Goal: Task Accomplishment & Management: Manage account settings

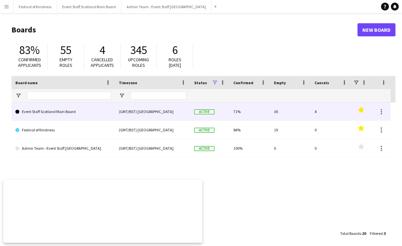
click at [68, 111] on link "Event Staff Scotland Main Board" at bounding box center [63, 112] width 96 height 18
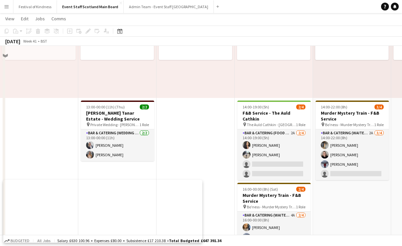
scroll to position [582, 0]
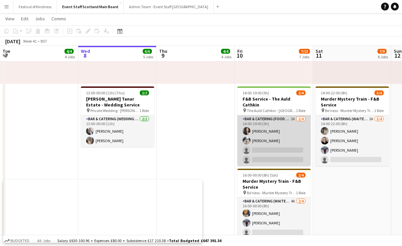
click at [282, 115] on app-card-role "Bar & Catering (Food & Beverage Service) 2A [DATE] 14:00-19:00 (5h) [PERSON_NAM…" at bounding box center [273, 140] width 73 height 51
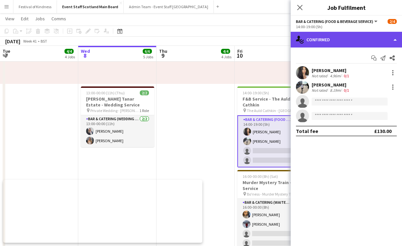
click at [331, 42] on div "single-neutral-actions-check-2 Confirmed" at bounding box center [346, 40] width 111 height 16
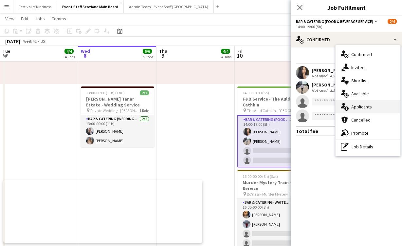
click at [362, 107] on span "Applicants" at bounding box center [361, 107] width 21 height 6
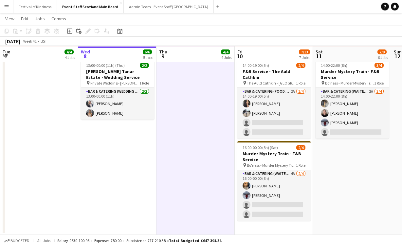
scroll to position [610, 0]
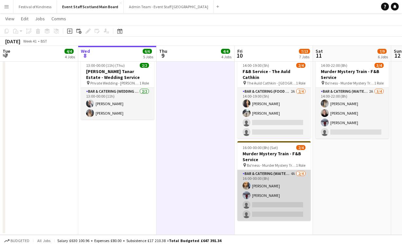
click at [276, 170] on app-card-role "Bar & Catering (Waiter / waitress) 4A [DATE] 16:00-00:00 (8h) [PERSON_NAME] [PE…" at bounding box center [273, 195] width 73 height 51
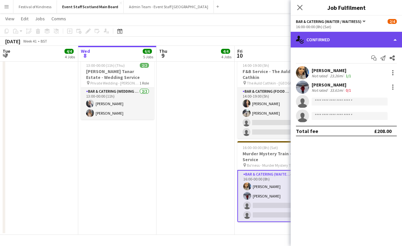
click at [348, 43] on div "single-neutral-actions-check-2 Confirmed" at bounding box center [346, 40] width 111 height 16
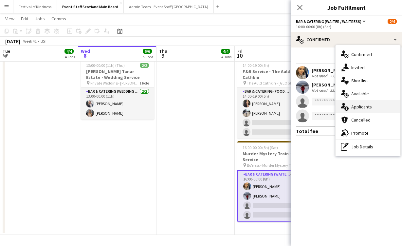
click at [358, 106] on span "Applicants" at bounding box center [361, 107] width 21 height 6
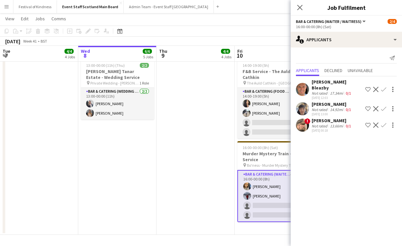
click at [376, 123] on app-icon "Decline" at bounding box center [375, 125] width 5 height 5
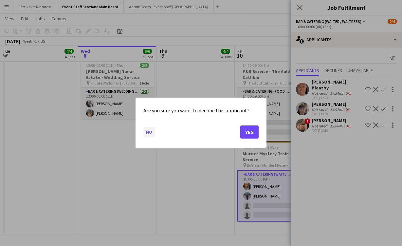
click at [151, 133] on button "No" at bounding box center [148, 132] width 11 height 10
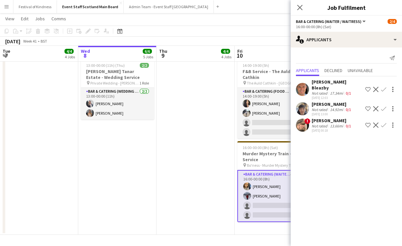
scroll to position [610, 0]
click at [320, 79] on div "[PERSON_NAME] Bleazby" at bounding box center [337, 85] width 51 height 12
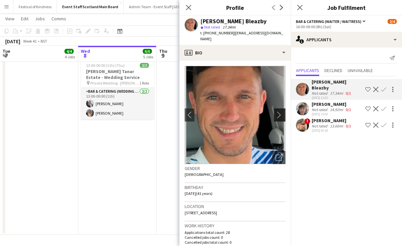
click at [279, 112] on button "chevron-right" at bounding box center [280, 114] width 13 height 13
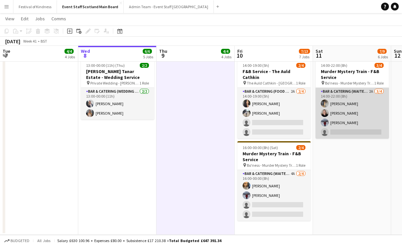
click at [342, 94] on app-card-role "Bar & Catering (Waiter / waitress) 2A [DATE] 14:00-22:00 (8h) [PERSON_NAME] [PE…" at bounding box center [352, 113] width 73 height 51
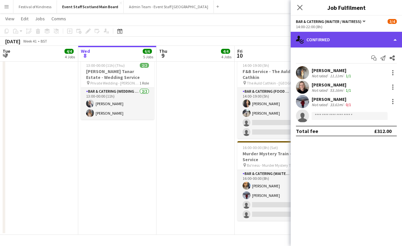
click at [325, 36] on div "single-neutral-actions-check-2 Confirmed" at bounding box center [346, 40] width 111 height 16
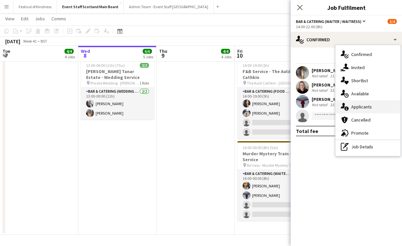
click at [361, 111] on div "single-neutral-actions-information Applicants" at bounding box center [368, 106] width 65 height 13
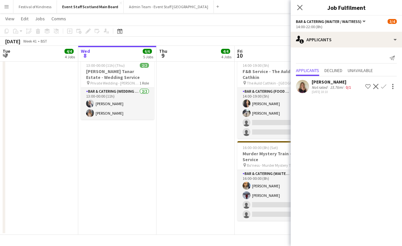
click at [328, 87] on div "Not rated" at bounding box center [320, 87] width 17 height 5
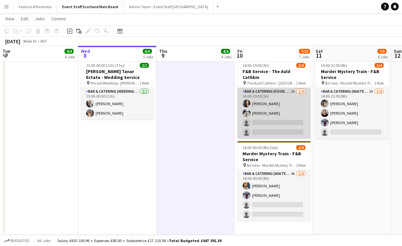
click at [287, 88] on app-card-role "Bar & Catering (Food & Beverage Service) 2A [DATE] 14:00-19:00 (5h) [PERSON_NAM…" at bounding box center [273, 113] width 73 height 51
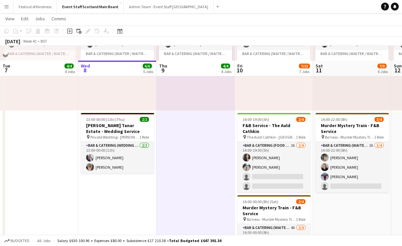
scroll to position [547, 0]
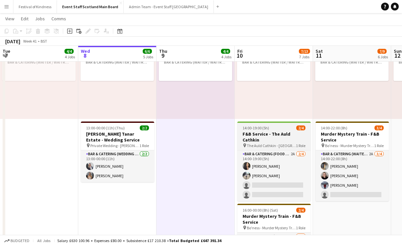
click at [278, 129] on div "14:00-19:00 (5h) 2/4" at bounding box center [273, 127] width 73 height 5
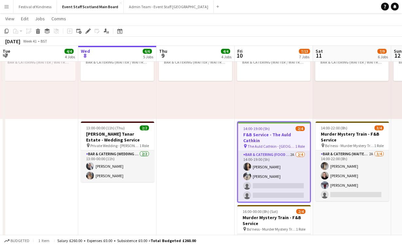
click at [260, 137] on h3 "F&B Service - The Auld Cathkin" at bounding box center [274, 138] width 72 height 12
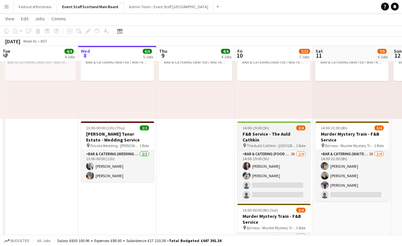
click at [260, 143] on span "The Auld Cathkin - [GEOGRAPHIC_DATA]" at bounding box center [271, 145] width 49 height 5
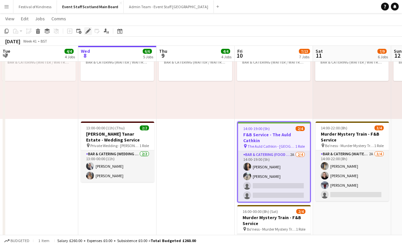
click at [86, 33] on icon at bounding box center [86, 33] width 2 height 2
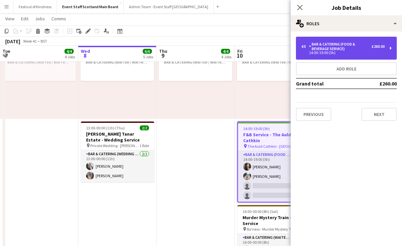
click at [387, 51] on div "4 x Bar & Catering (Food & Beverage Service) £260.00 14:00-19:00 (5h)" at bounding box center [346, 48] width 101 height 23
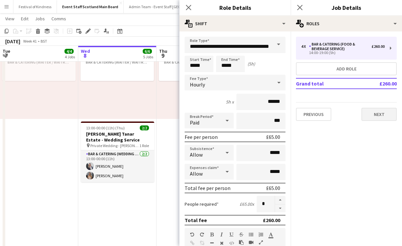
click at [381, 114] on button "Next" at bounding box center [379, 114] width 35 height 13
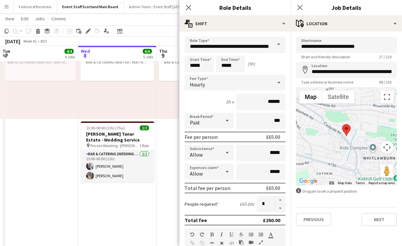
click at [372, 81] on div "Type address or business name 68 / 255" at bounding box center [346, 82] width 101 height 5
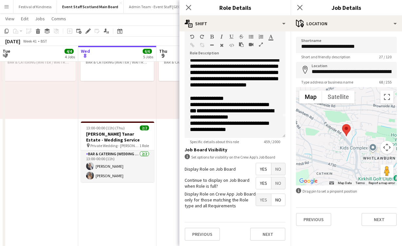
scroll to position [198, 0]
click at [301, 5] on icon "Close pop-in" at bounding box center [300, 7] width 6 height 6
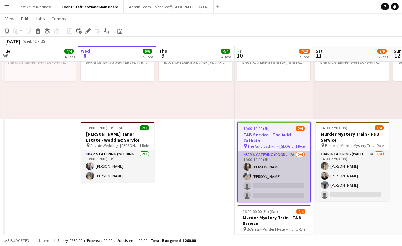
click at [275, 156] on app-card-role "Bar & Catering (Food & Beverage Service) 2A [DATE] 14:00-19:00 (5h) [PERSON_NAM…" at bounding box center [274, 176] width 72 height 51
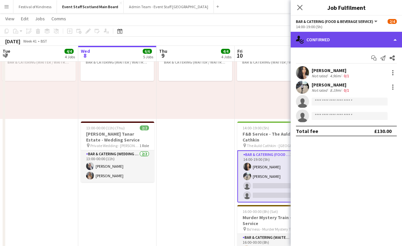
click at [360, 35] on div "single-neutral-actions-check-2 Confirmed" at bounding box center [346, 40] width 111 height 16
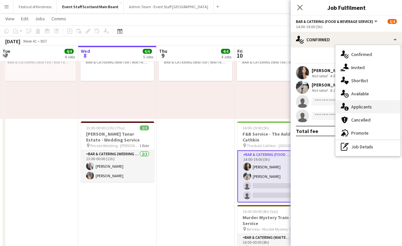
click at [357, 107] on span "Applicants" at bounding box center [361, 107] width 21 height 6
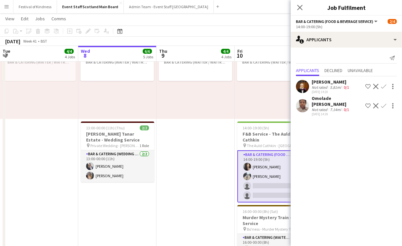
click at [319, 86] on div "Not rated" at bounding box center [320, 87] width 17 height 5
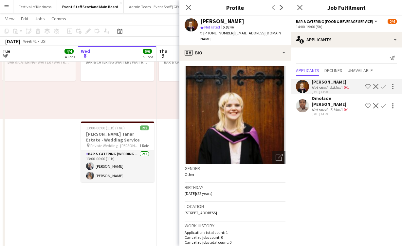
click at [322, 108] on div "Not rated" at bounding box center [320, 109] width 17 height 5
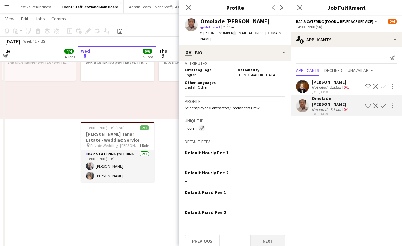
scroll to position [282, 0]
click at [268, 235] on button "Next" at bounding box center [267, 241] width 35 height 13
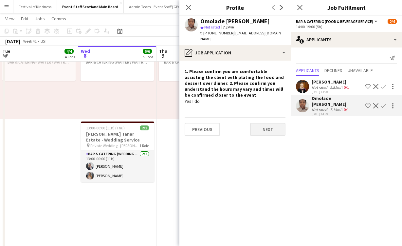
click at [263, 125] on button "Next" at bounding box center [267, 129] width 35 height 13
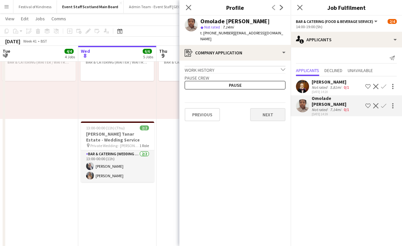
click at [269, 108] on button "Next" at bounding box center [267, 114] width 35 height 13
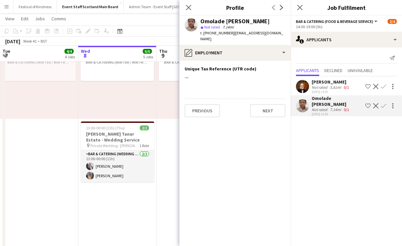
click at [269, 106] on button "Next" at bounding box center [267, 110] width 35 height 13
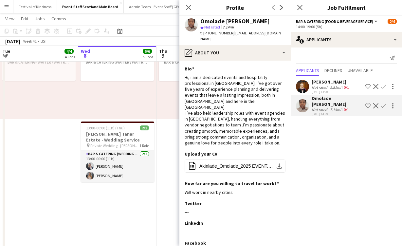
click at [314, 90] on div "[DATE] 14:20" at bounding box center [331, 92] width 39 height 4
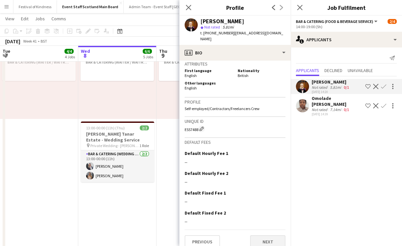
click at [274, 235] on button "Next" at bounding box center [267, 241] width 35 height 13
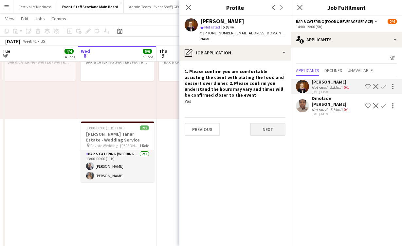
click at [280, 129] on button "Next" at bounding box center [267, 129] width 35 height 13
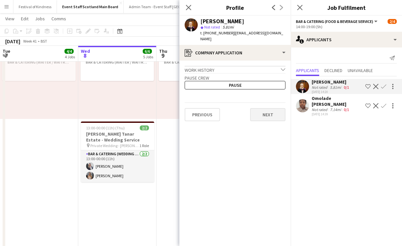
click at [272, 111] on button "Next" at bounding box center [267, 114] width 35 height 13
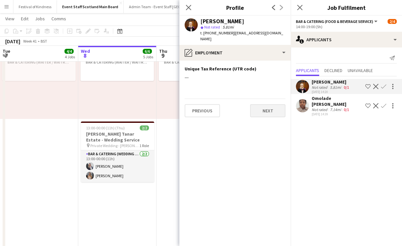
click at [272, 108] on button "Next" at bounding box center [267, 110] width 35 height 13
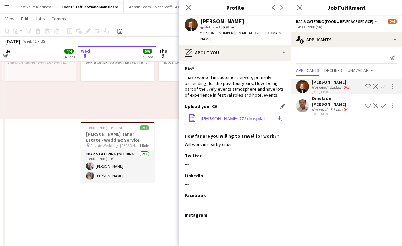
click at [243, 116] on span "![PERSON_NAME] CV (hospitality PDF) .pdf" at bounding box center [236, 118] width 74 height 5
click at [297, 9] on app-icon "Close pop-in" at bounding box center [299, 7] width 9 height 9
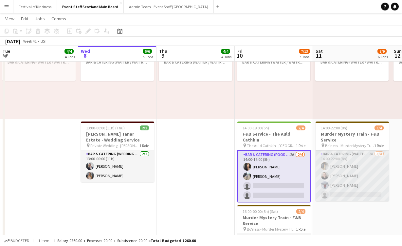
click at [345, 166] on app-card-role "Bar & Catering (Waiter / waitress) 2A [DATE] 14:00-22:00 (8h) [PERSON_NAME] [PE…" at bounding box center [352, 175] width 73 height 51
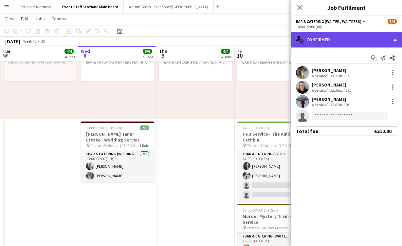
click at [360, 39] on div "single-neutral-actions-check-2 Confirmed" at bounding box center [346, 40] width 111 height 16
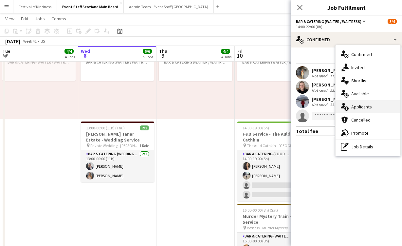
click at [359, 107] on span "Applicants" at bounding box center [361, 107] width 21 height 6
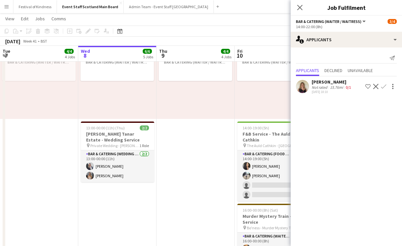
click at [323, 85] on div "Not rated" at bounding box center [320, 87] width 17 height 5
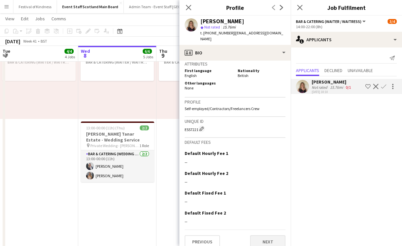
click at [262, 235] on button "Next" at bounding box center [267, 241] width 35 height 13
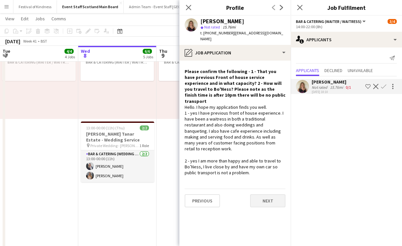
click at [272, 194] on button "Next" at bounding box center [267, 200] width 35 height 13
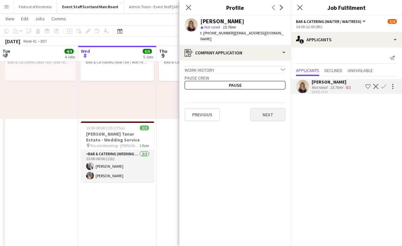
click at [277, 113] on button "Next" at bounding box center [267, 114] width 35 height 13
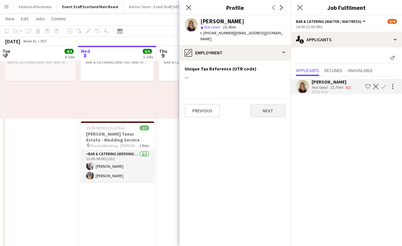
click at [273, 105] on button "Next" at bounding box center [267, 110] width 35 height 13
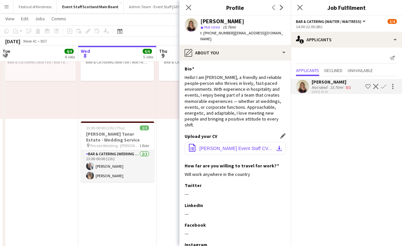
click at [221, 146] on span "[PERSON_NAME] Event Staff CV.pdf" at bounding box center [236, 148] width 74 height 5
click at [301, 9] on icon "Close pop-in" at bounding box center [300, 7] width 6 height 6
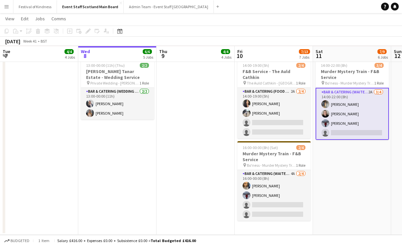
scroll to position [610, 0]
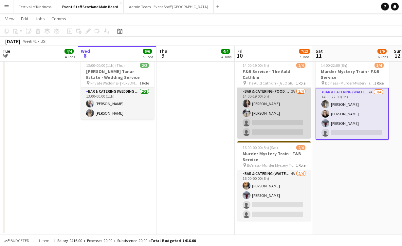
click at [261, 103] on app-card-role "Bar & Catering (Food & Beverage Service) 2A [DATE] 14:00-19:00 (5h) [PERSON_NAM…" at bounding box center [273, 113] width 73 height 51
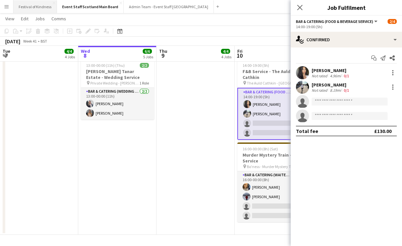
click at [18, 0] on button "Festival of Kindness Close" at bounding box center [35, 6] width 44 height 13
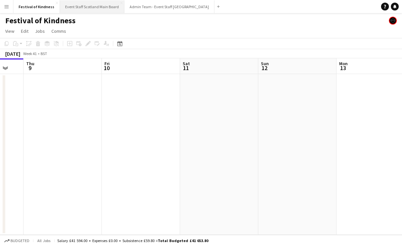
click at [90, 6] on button "Event Staff Scotland Main Board Close" at bounding box center [92, 6] width 65 height 13
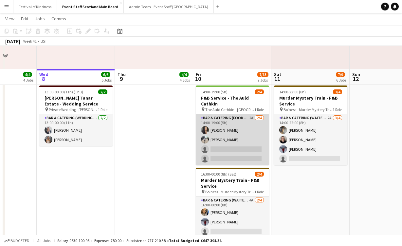
scroll to position [583, 0]
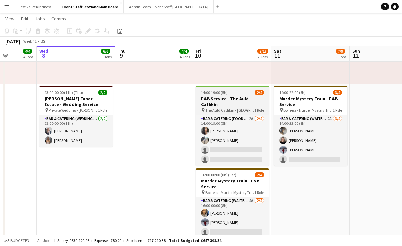
click at [241, 100] on h3 "F&B Service - The Auld Cathkin" at bounding box center [232, 102] width 73 height 12
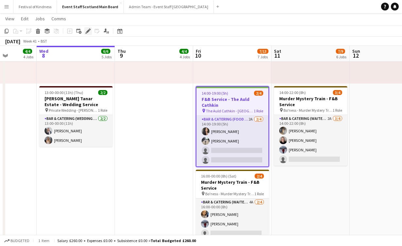
click at [87, 30] on icon "Edit" at bounding box center [87, 30] width 5 height 5
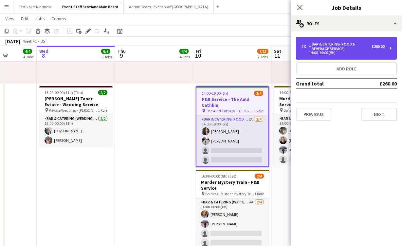
click at [389, 48] on div "4 x Bar & Catering (Food & Beverage Service) £260.00 14:00-19:00 (5h)" at bounding box center [346, 48] width 101 height 23
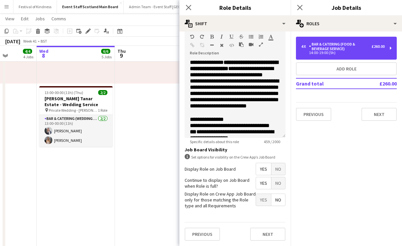
scroll to position [198, 0]
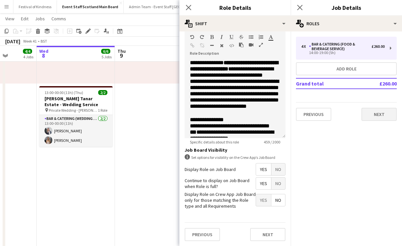
click at [367, 116] on button "Next" at bounding box center [379, 114] width 35 height 13
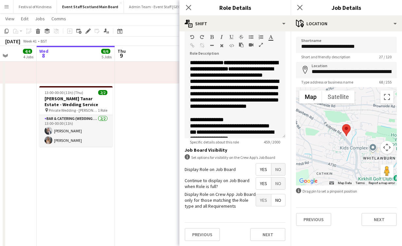
click at [389, 151] on button "Map camera controls" at bounding box center [387, 147] width 13 height 13
click at [370, 162] on button "Zoom out" at bounding box center [370, 163] width 13 height 13
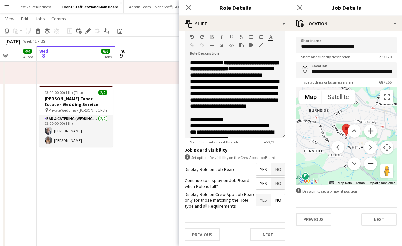
click at [370, 162] on button "Zoom out" at bounding box center [370, 163] width 13 height 13
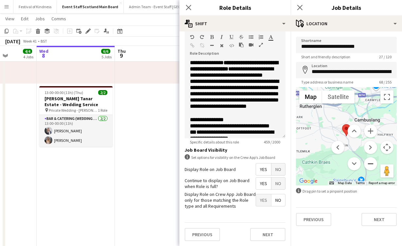
click at [370, 162] on button "Zoom out" at bounding box center [370, 163] width 13 height 13
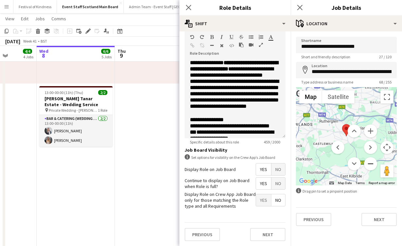
click at [370, 162] on button "Zoom out" at bounding box center [370, 163] width 13 height 13
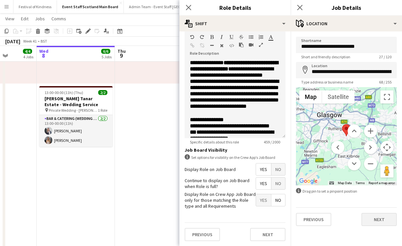
click at [381, 225] on button "Next" at bounding box center [379, 219] width 35 height 13
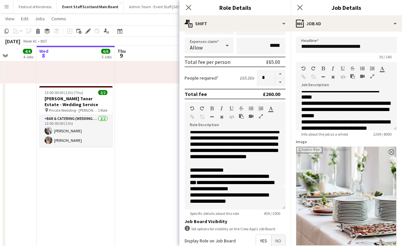
scroll to position [36, 0]
click at [302, 9] on icon at bounding box center [300, 7] width 6 height 6
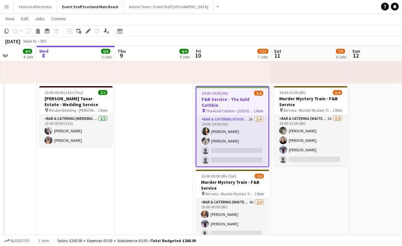
click at [237, 101] on h3 "F&B Service - The Auld Cathkin" at bounding box center [233, 102] width 72 height 12
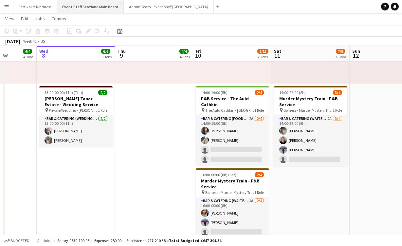
click at [100, 5] on button "Event Staff Scotland Main Board Close" at bounding box center [90, 6] width 67 height 13
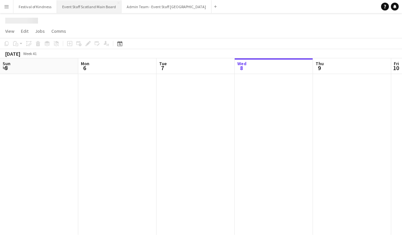
scroll to position [0, 157]
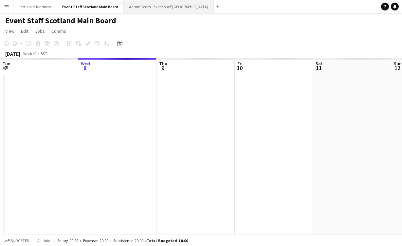
click at [140, 3] on button "Admin Team - Event Staff [GEOGRAPHIC_DATA] Close" at bounding box center [169, 6] width 90 height 13
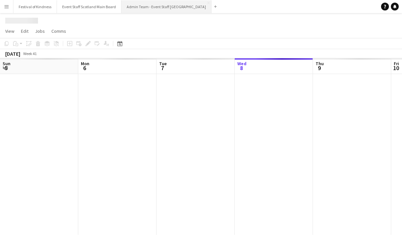
scroll to position [0, 157]
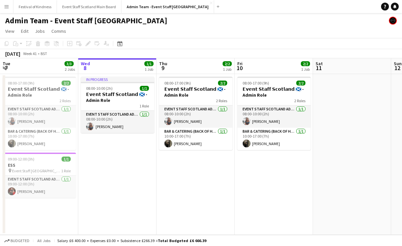
click at [141, 152] on app-date-cell "In progress 08:00-10:00 (2h) 1/1 𝗘𝘃𝗲𝗻𝘁 𝗦𝘁𝗮𝗳𝗳 𝗦𝗰𝗼𝘁𝗹𝗮𝗻𝗱 🏴󠁧󠁢󠁳󠁣󠁴󠁿 - Admin Role 1 Ro…" at bounding box center [117, 154] width 78 height 161
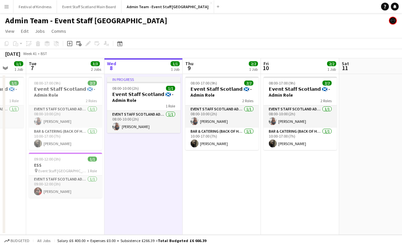
scroll to position [0, 0]
click at [88, 5] on button "Event Staff Scotland Main Board Close" at bounding box center [89, 6] width 65 height 13
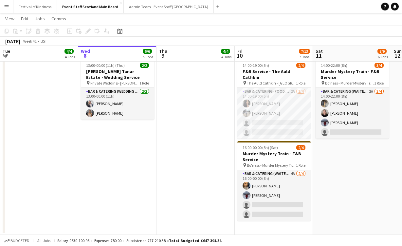
scroll to position [610, 0]
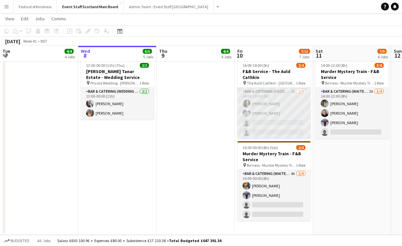
click at [292, 88] on app-card-role "Bar & Catering (Food & Beverage Service) 2A [DATE] 14:00-19:00 (5h) [PERSON_NAM…" at bounding box center [273, 113] width 73 height 51
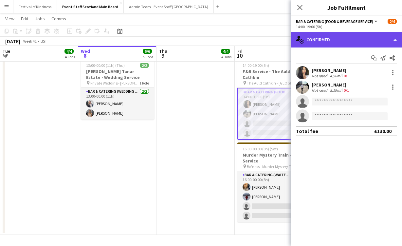
click at [324, 41] on div "single-neutral-actions-check-2 Confirmed" at bounding box center [346, 40] width 111 height 16
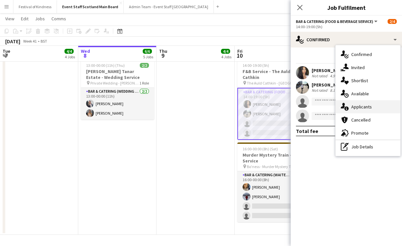
click at [356, 104] on span "Applicants" at bounding box center [361, 107] width 21 height 6
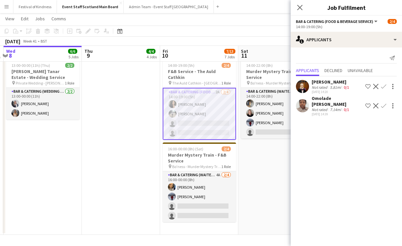
scroll to position [0, 232]
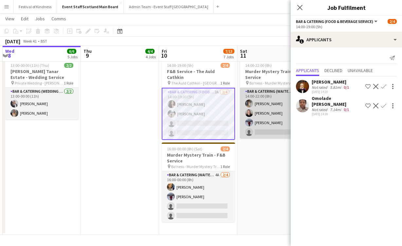
click at [261, 127] on app-card-role "Bar & Catering (Waiter / waitress) 2A [DATE] 14:00-22:00 (8h) [PERSON_NAME] [PE…" at bounding box center [276, 113] width 73 height 51
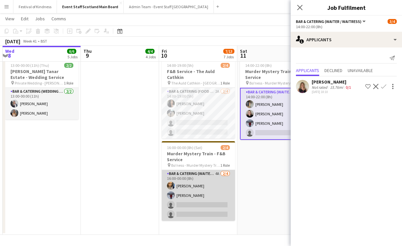
click at [199, 176] on app-card-role "Bar & Catering (Waiter / waitress) 4A [DATE] 16:00-00:00 (8h) [PERSON_NAME] [PE…" at bounding box center [198, 195] width 73 height 51
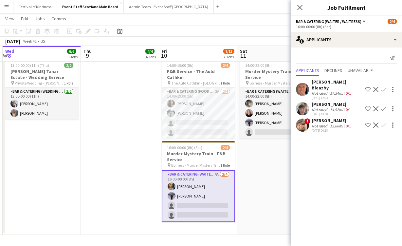
click at [317, 107] on div "Not rated" at bounding box center [320, 109] width 17 height 5
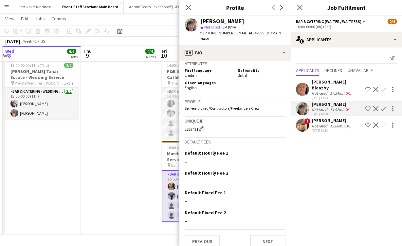
scroll to position [282, 0]
click at [270, 235] on button "Next" at bounding box center [267, 241] width 35 height 13
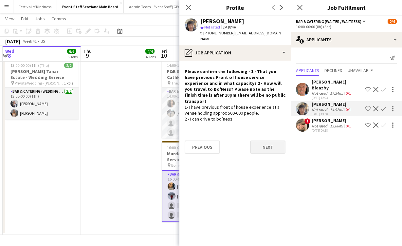
click at [266, 141] on button "Next" at bounding box center [267, 147] width 35 height 13
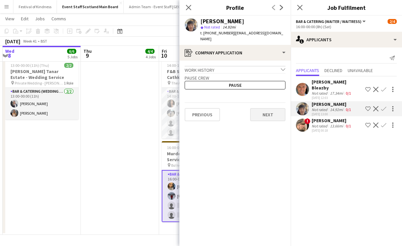
click at [270, 113] on button "Next" at bounding box center [267, 114] width 35 height 13
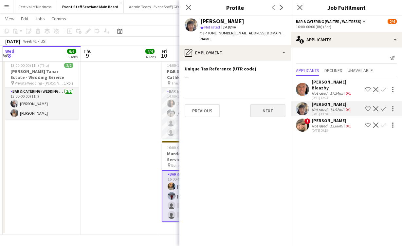
click at [271, 105] on button "Next" at bounding box center [267, 110] width 35 height 13
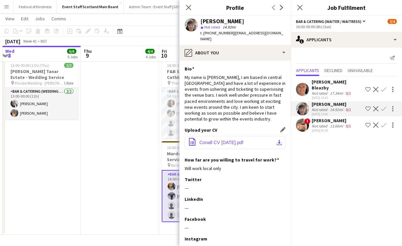
click at [220, 140] on span "Conall CV [DATE].pdf" at bounding box center [221, 142] width 44 height 5
click at [324, 101] on div "[PERSON_NAME]" at bounding box center [332, 104] width 41 height 6
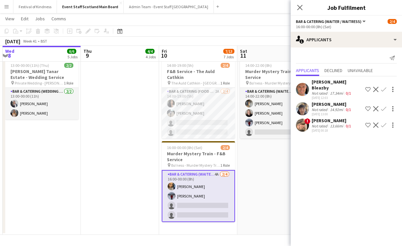
click at [324, 101] on div "[PERSON_NAME]" at bounding box center [332, 104] width 41 height 6
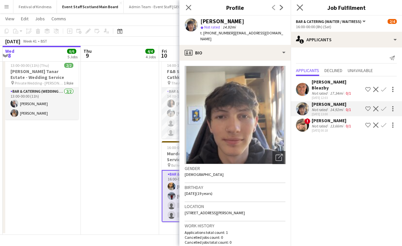
click at [303, 9] on app-icon "Close pop-in" at bounding box center [299, 7] width 9 height 9
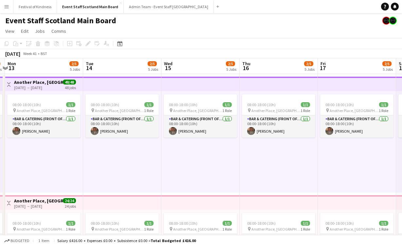
scroll to position [0, 0]
